Goal: Use online tool/utility: Utilize a website feature to perform a specific function

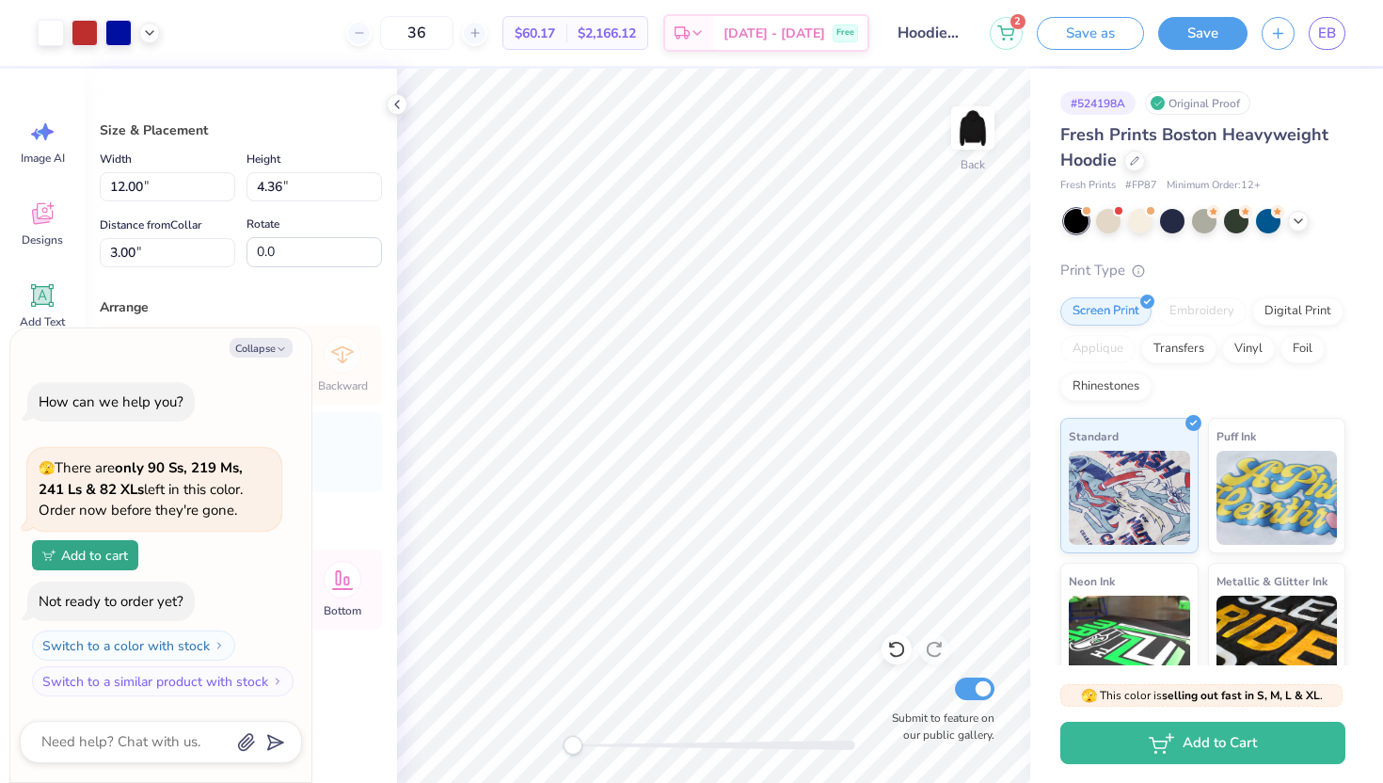
type textarea "x"
type input "8.96"
type input "3.25"
type input "4.10"
type textarea "x"
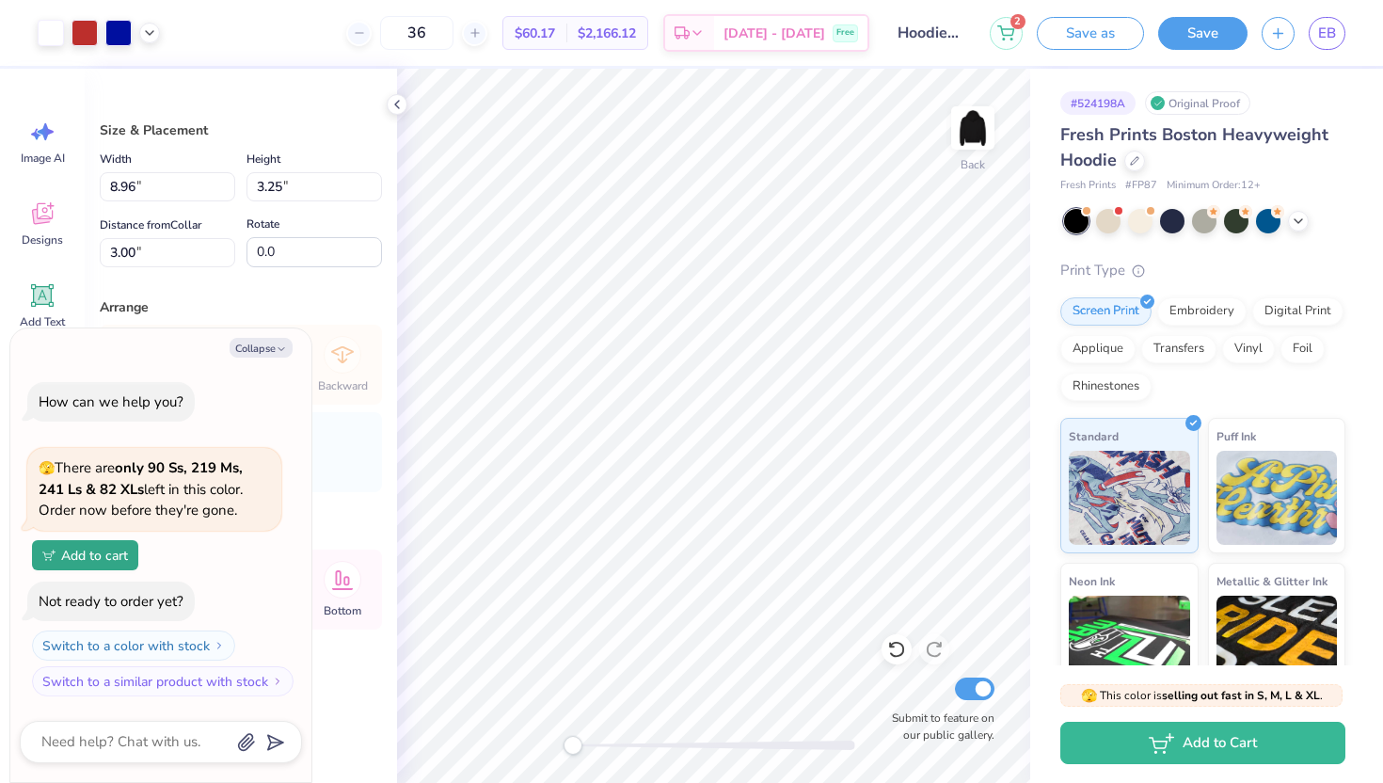
type input "7.27"
type input "2.64"
type input "3.61"
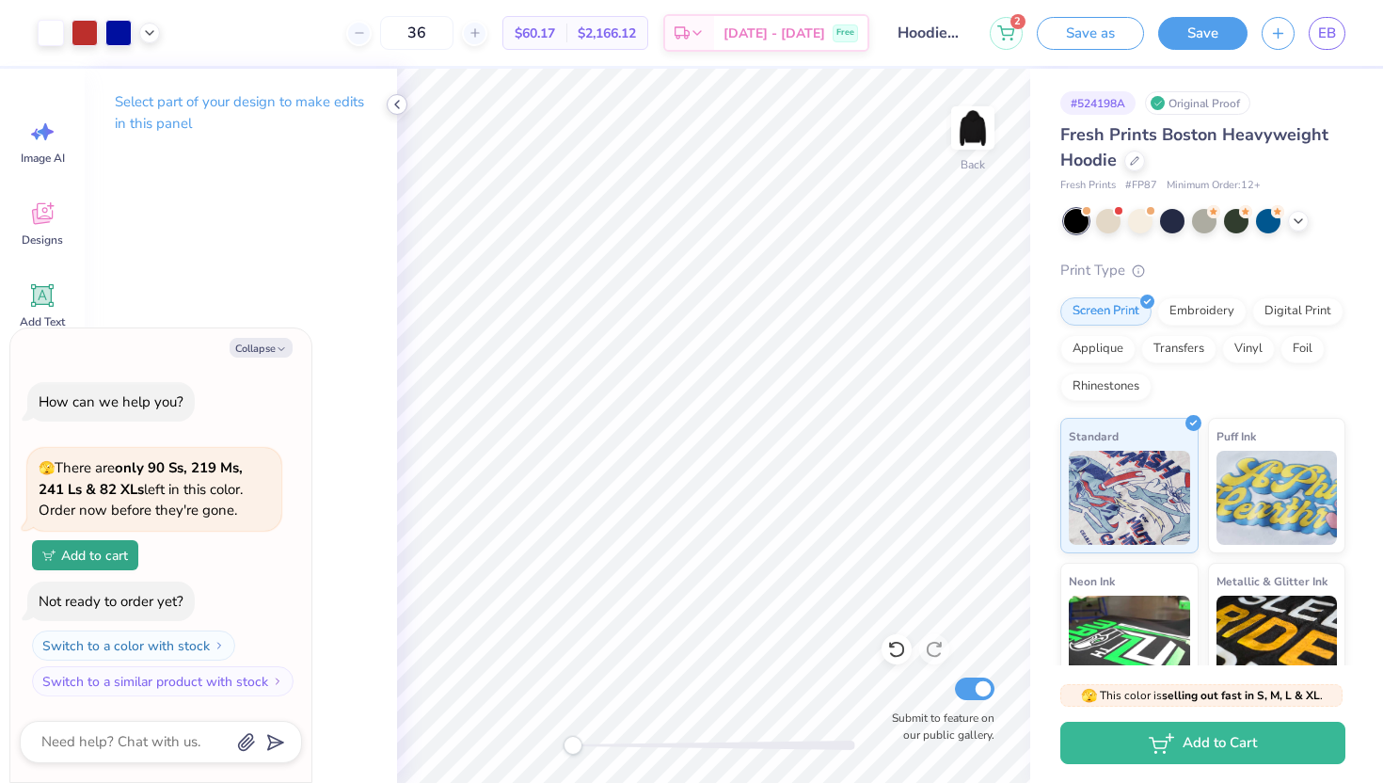
click at [395, 101] on icon at bounding box center [396, 104] width 15 height 15
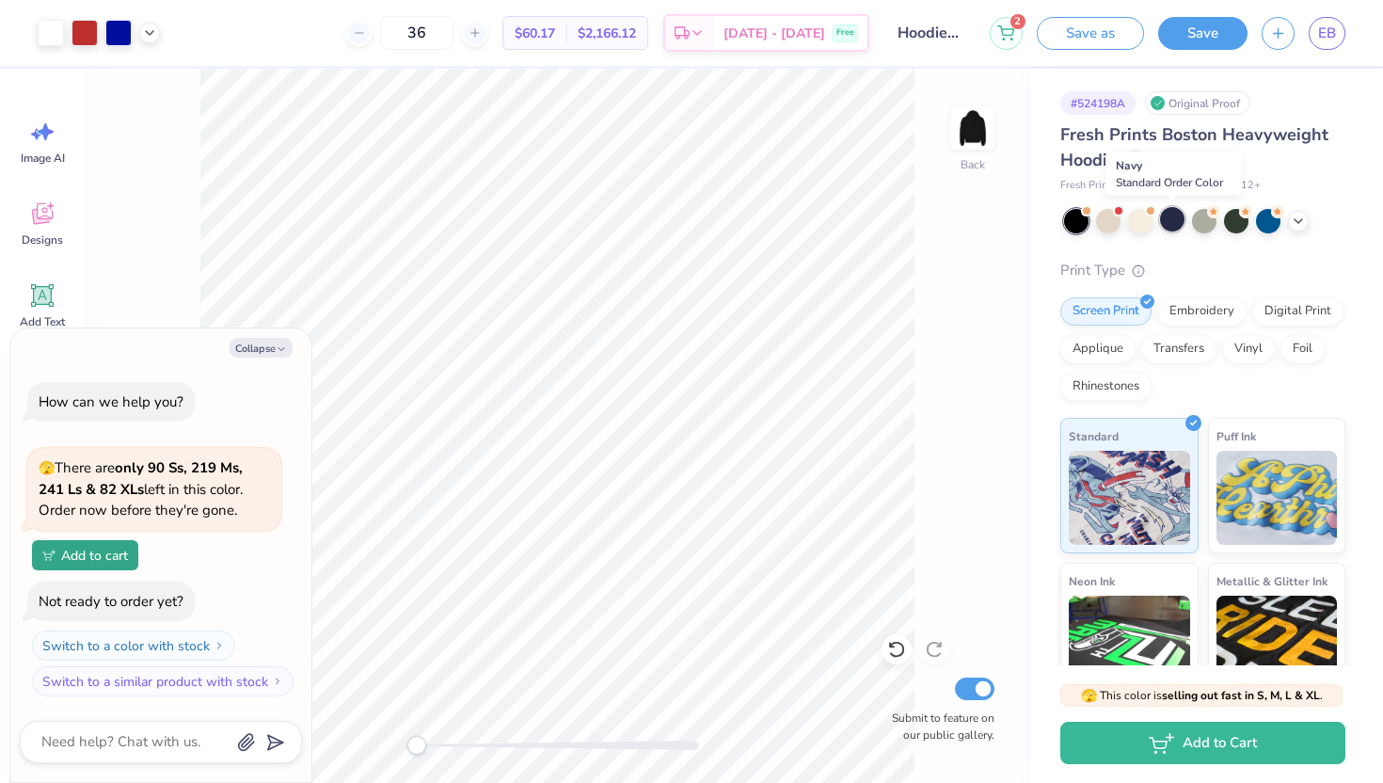
click at [1170, 223] on div at bounding box center [1172, 219] width 24 height 24
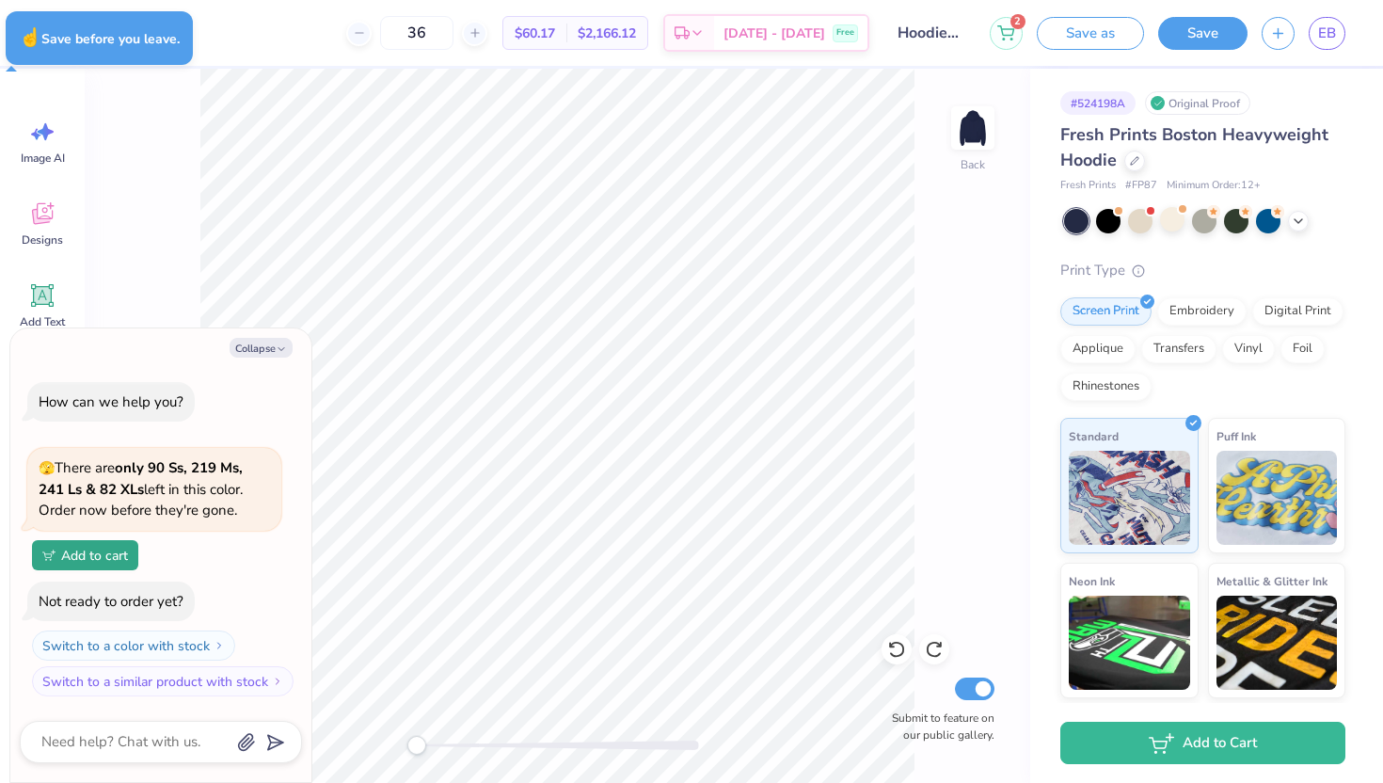
type textarea "x"
